Goal: Use online tool/utility: Utilize a website feature to perform a specific function

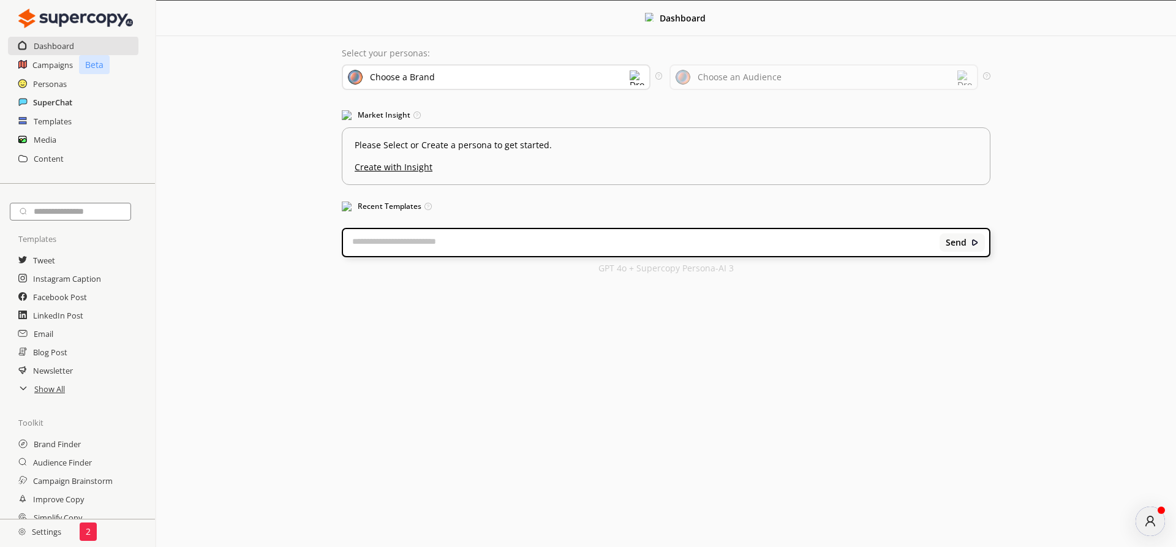
click at [39, 97] on h2 "SuperChat" at bounding box center [52, 102] width 39 height 18
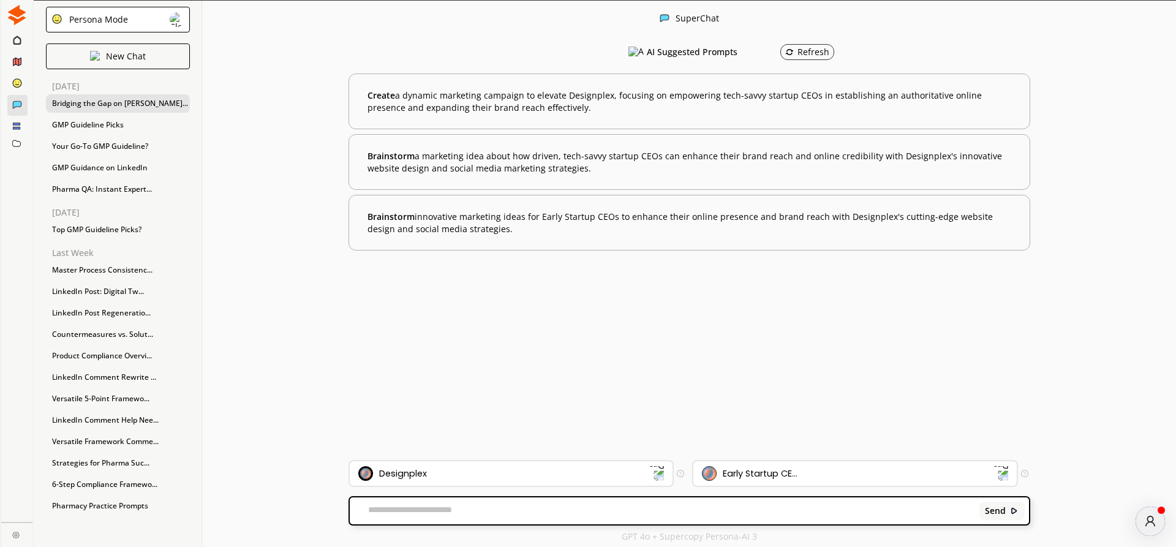
click at [103, 104] on div "Bridging the Gap on [PERSON_NAME]..." at bounding box center [118, 103] width 144 height 18
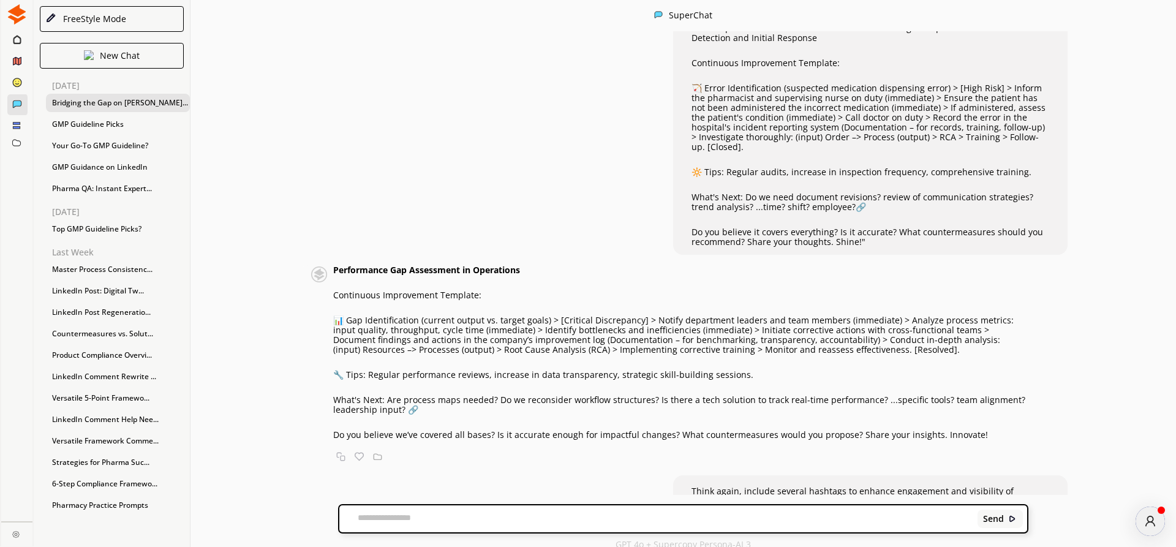
scroll to position [70, 0]
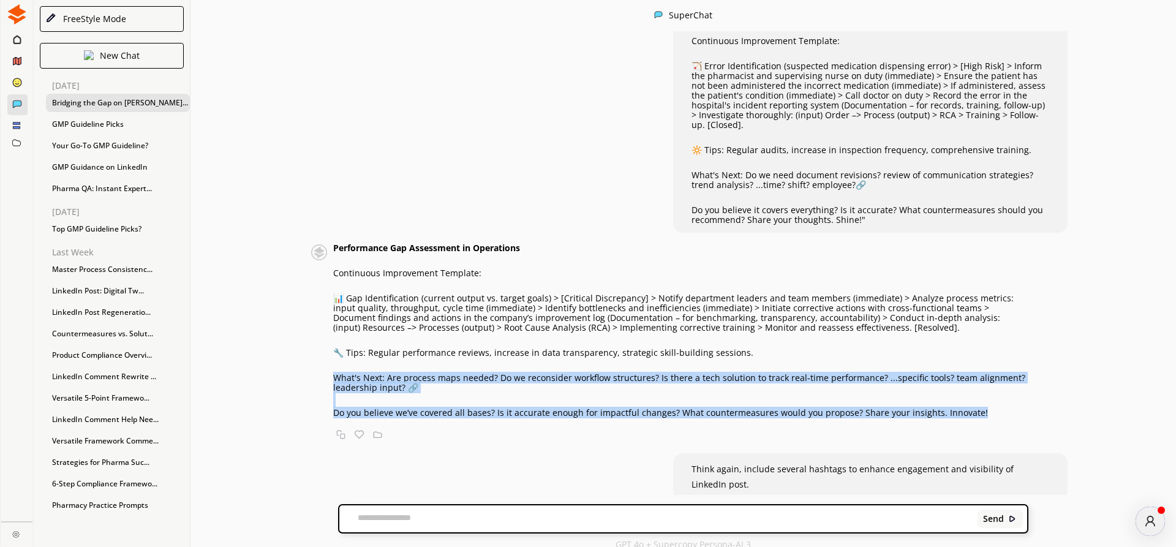
drag, startPoint x: 336, startPoint y: 366, endPoint x: 992, endPoint y: 402, distance: 657.7
click at [992, 402] on div "Performance Gap Assessment in Operations Continuous Improvement Template: 📊 Gap…" at bounding box center [680, 330] width 695 height 175
copy div "What's Next: Are process maps needed? Do we reconsider workflow structures? Is …"
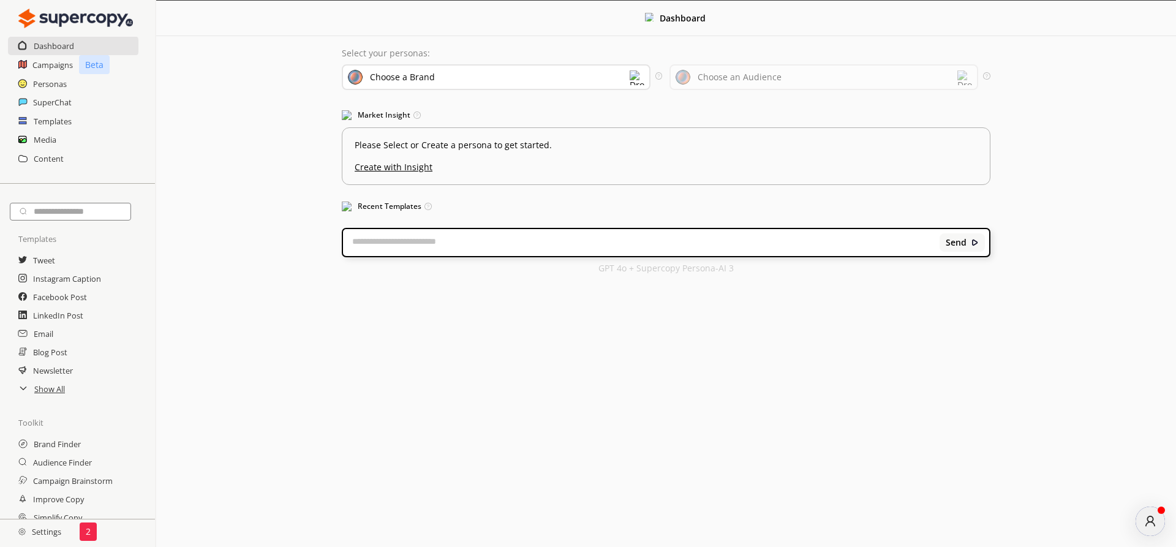
scroll to position [0, 0]
click at [61, 102] on h2 "SuperChat" at bounding box center [52, 102] width 39 height 18
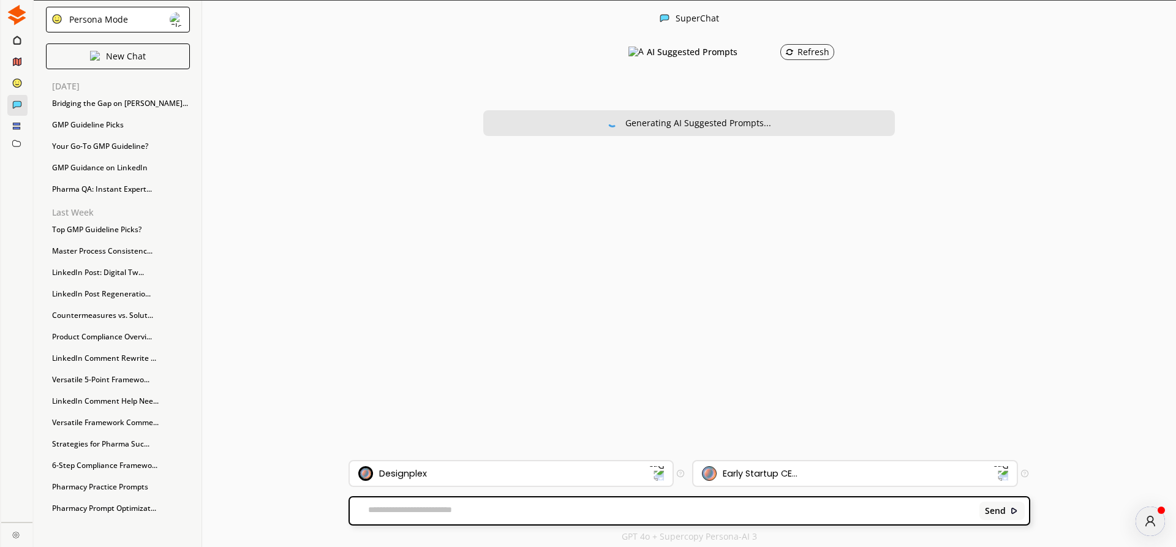
click at [107, 25] on div "Persona Mode" at bounding box center [96, 20] width 63 height 10
click at [187, 48] on p "FreeStyle Mode" at bounding box center [207, 39] width 40 height 20
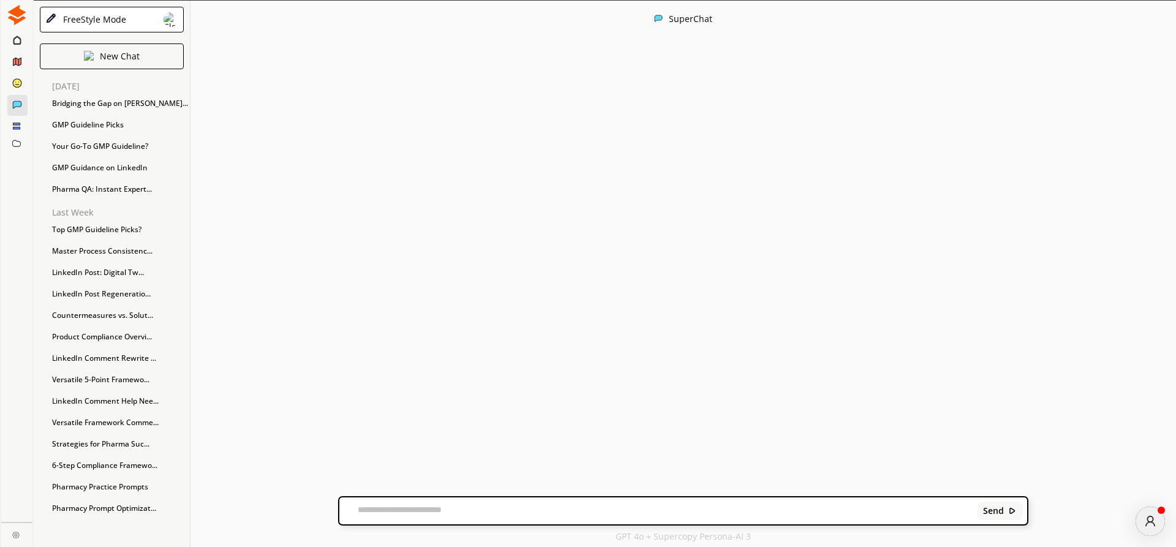
click at [410, 513] on textarea at bounding box center [656, 511] width 634 height 12
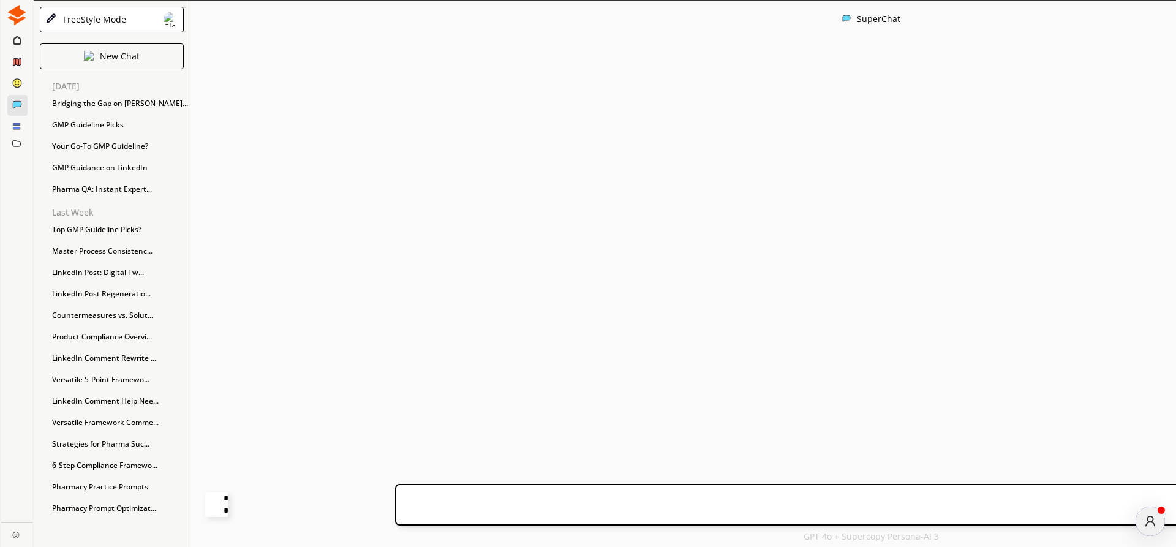
paste textarea "**********"
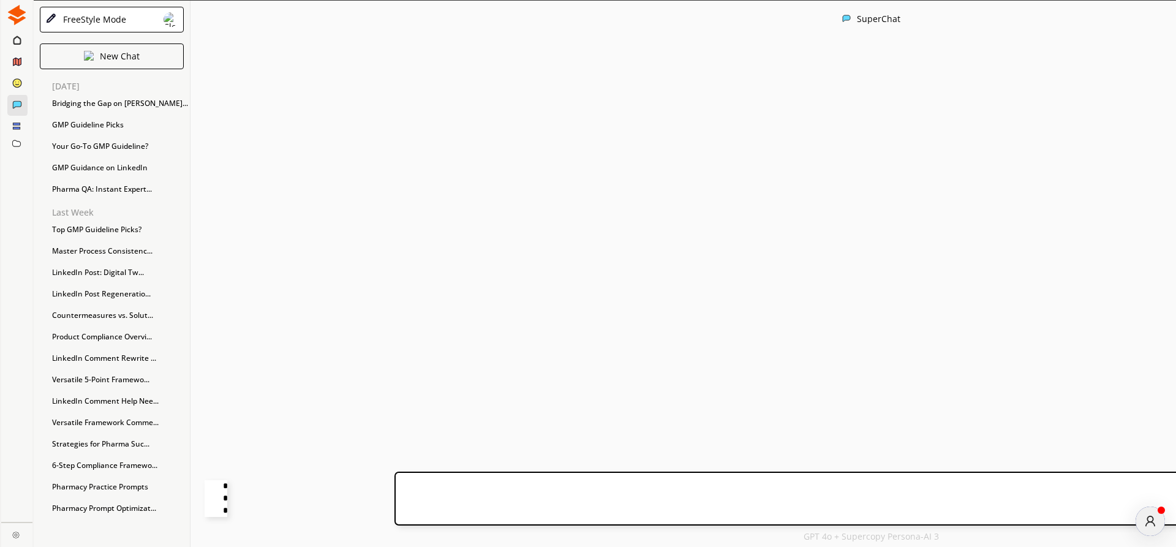
type textarea "**********"
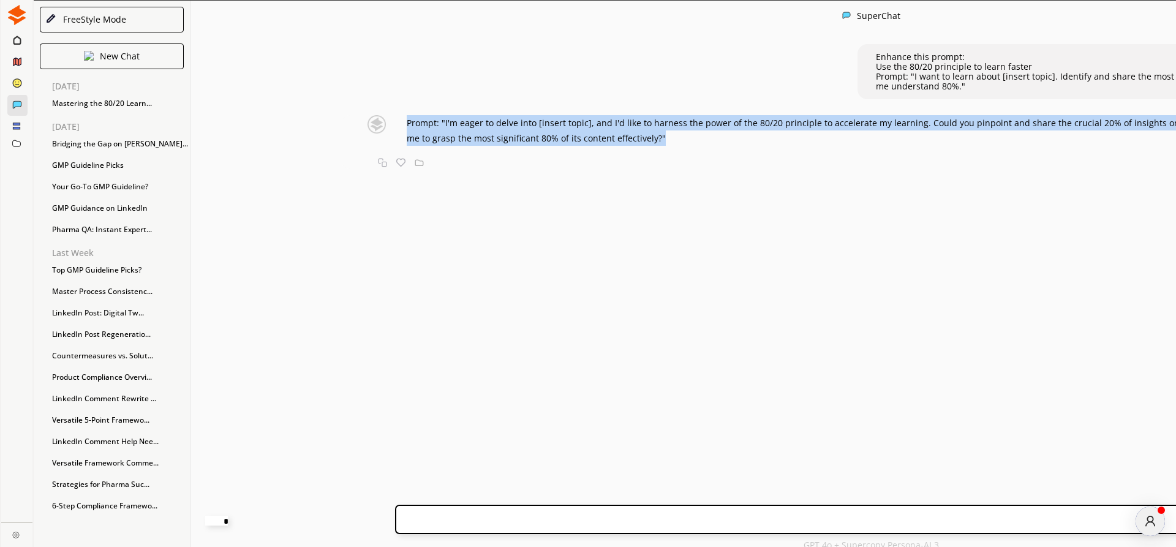
drag, startPoint x: 355, startPoint y: 121, endPoint x: 847, endPoint y: 141, distance: 492.9
click at [847, 141] on p "Prompt: "I'm eager to delve into [insert topic], and I'd like to harness the po…" at bounding box center [877, 130] width 941 height 31
copy span "Prompt: "I'm eager to delve into [insert topic], and I'd like to harness the po…"
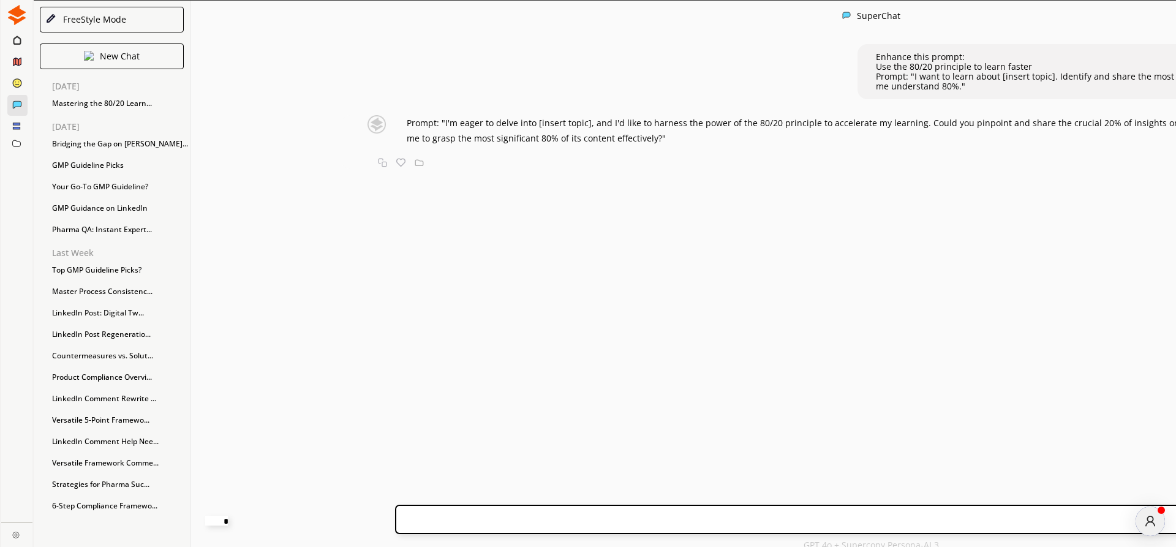
click at [788, 289] on div "Enhance this prompt: Use the 80/20 principle to learn faster Prompt: "I want to…" at bounding box center [871, 264] width 1362 height 464
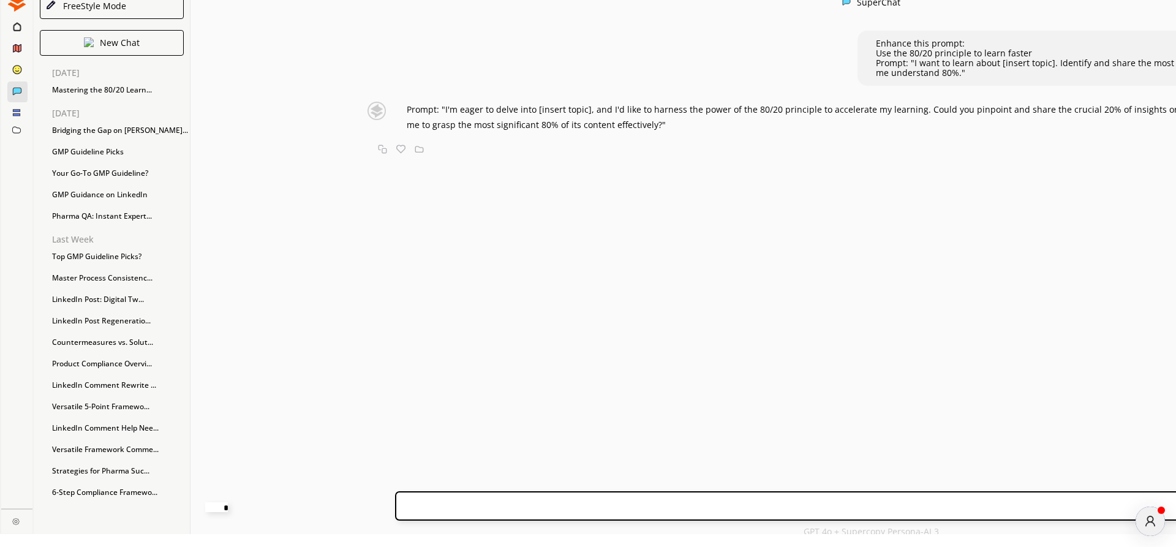
scroll to position [20, 0]
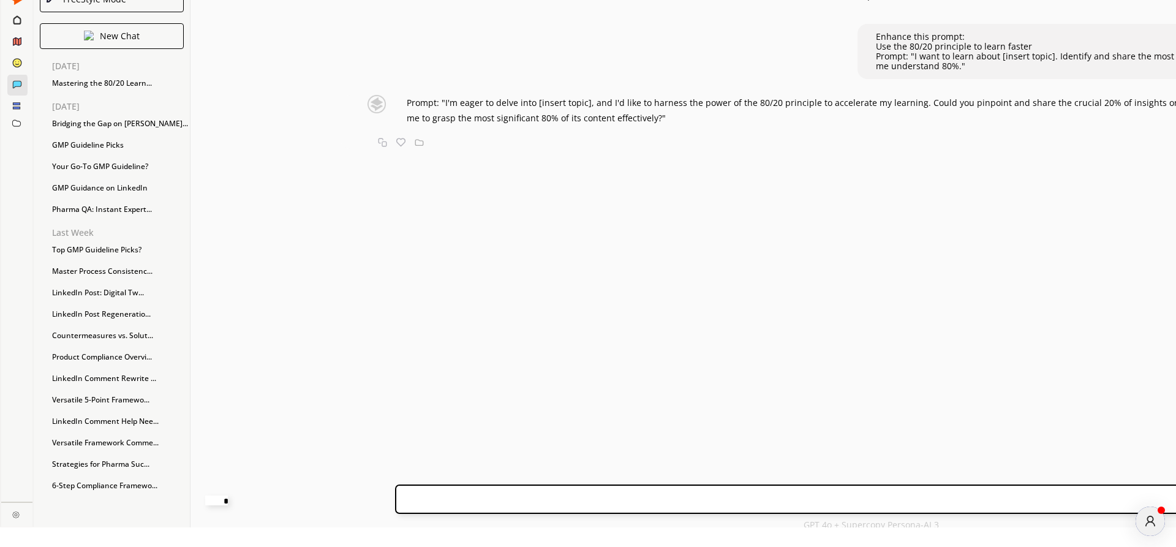
click at [527, 246] on div "Enhance this prompt: Use the 80/20 principle to learn faster Prompt: "I want to…" at bounding box center [871, 244] width 1362 height 464
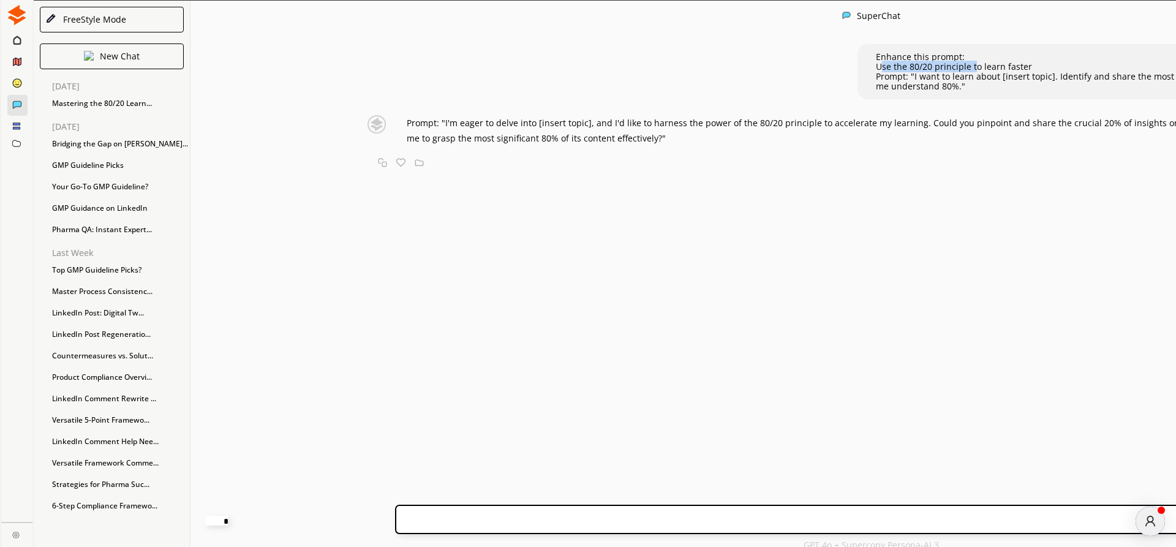
drag, startPoint x: 693, startPoint y: 66, endPoint x: 786, endPoint y: 64, distance: 93.1
click at [876, 64] on p "Use the 80/20 principle to learn faster" at bounding box center [1130, 67] width 508 height 10
copy p "Use the 80/20 principle"
